Goal: Browse casually: Explore the website without a specific task or goal

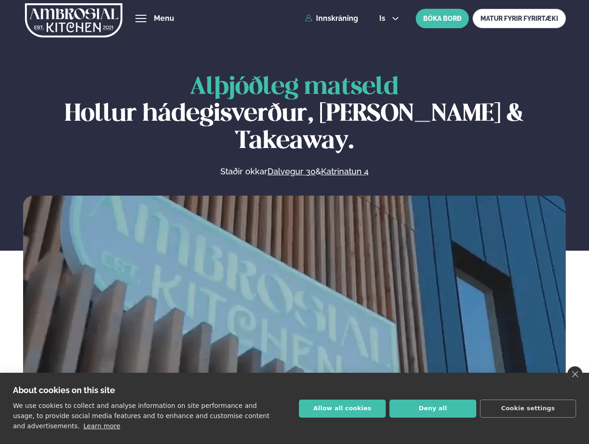
click at [575, 374] on link "close" at bounding box center [575, 374] width 15 height 16
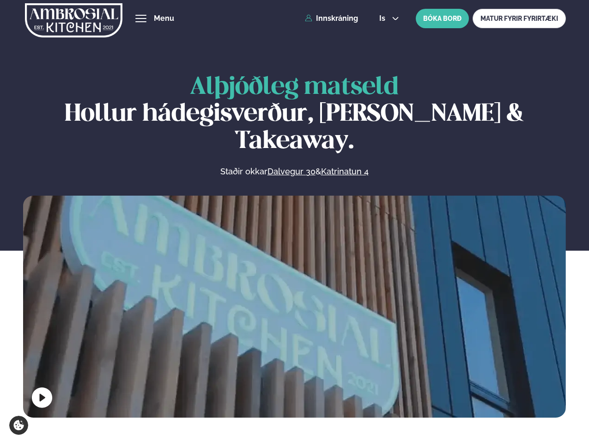
click at [141, 18] on span "hamburger" at bounding box center [141, 18] width 8 height 8
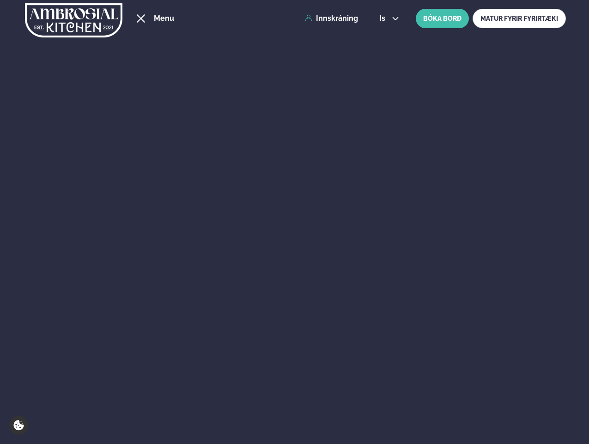
click at [388, 18] on span "is" at bounding box center [383, 18] width 9 height 7
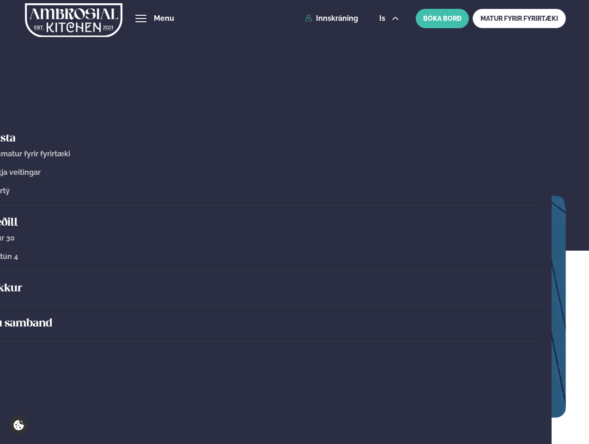
click at [294, 304] on video at bounding box center [294, 330] width 543 height 271
